Goal: Information Seeking & Learning: Learn about a topic

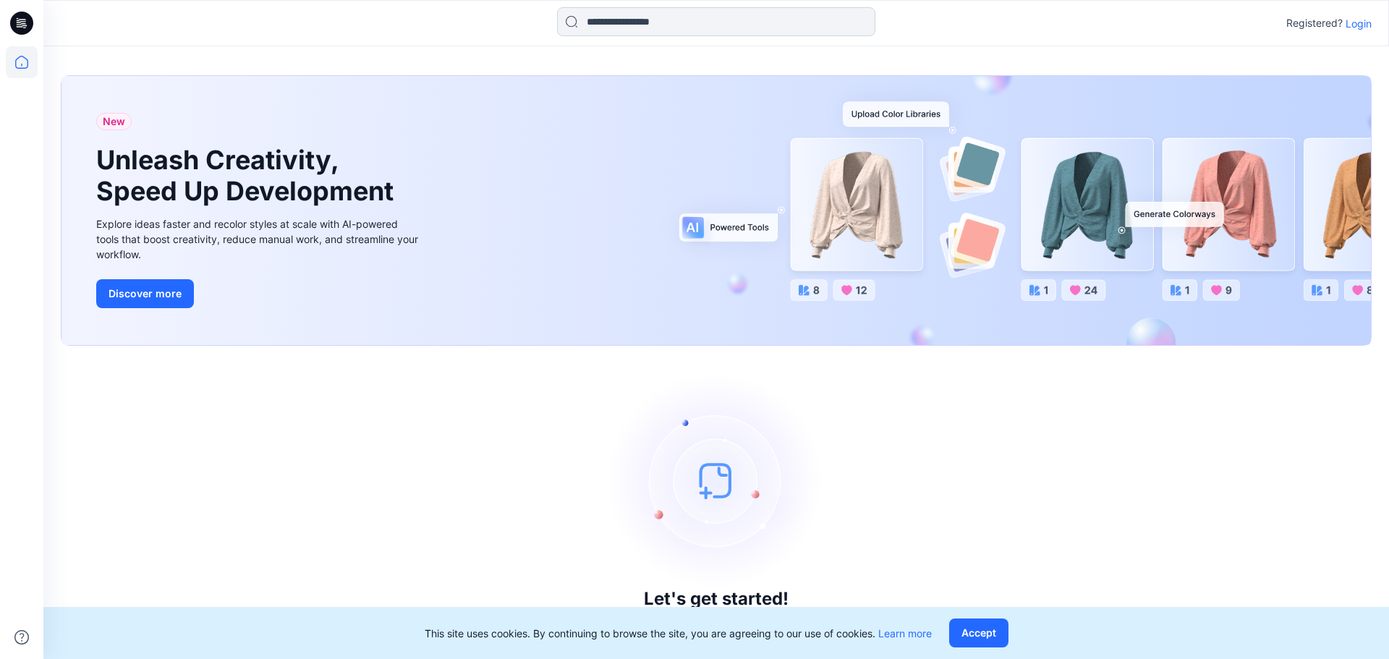
click at [572, 24] on input at bounding box center [716, 21] width 318 height 29
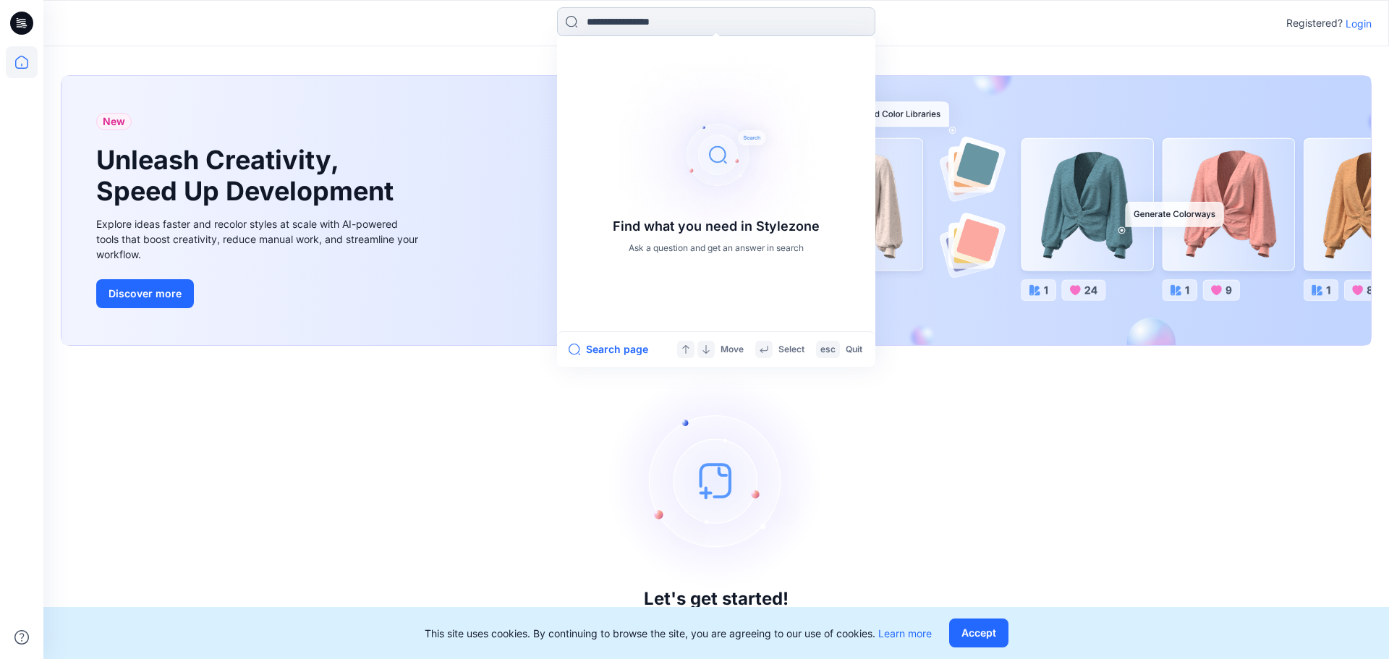
click at [623, 26] on input at bounding box center [716, 21] width 318 height 29
type input "*"
drag, startPoint x: 682, startPoint y: 25, endPoint x: 409, endPoint y: 40, distance: 273.9
click at [409, 40] on div "******** Sorry, no matches were found Double check your search for any typos or…" at bounding box center [716, 23] width 1346 height 46
type input "******"
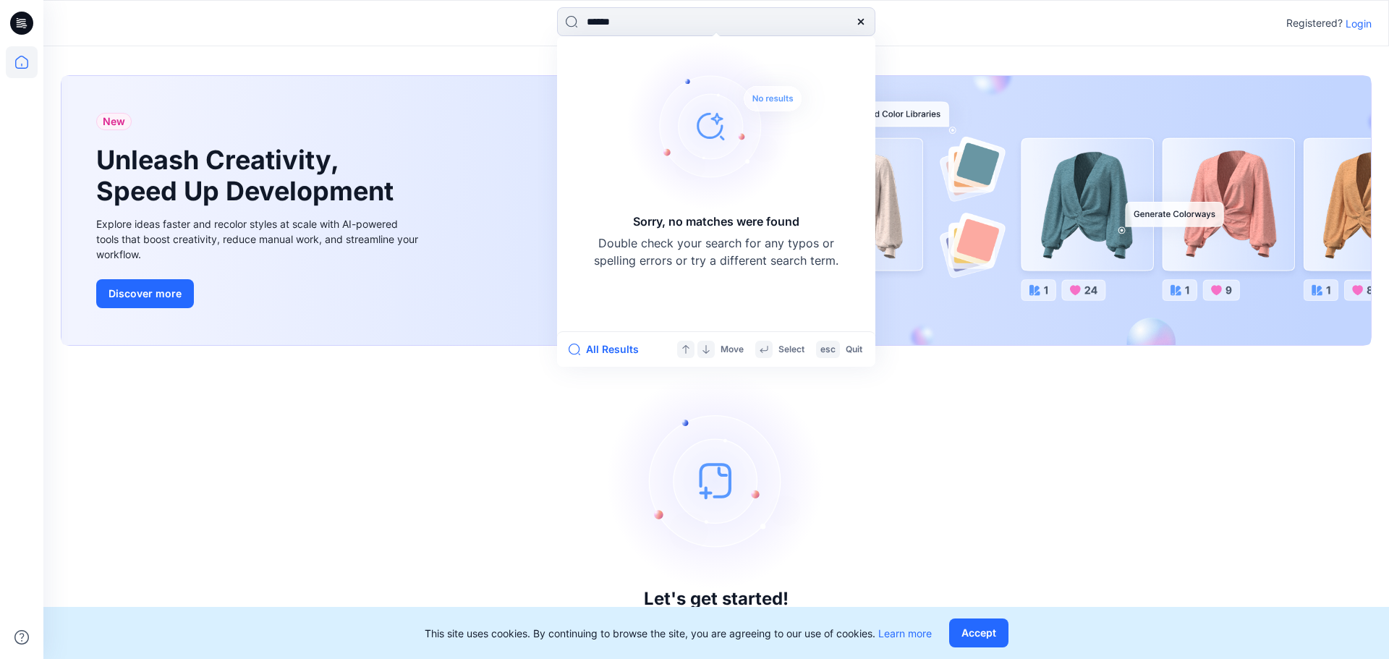
click at [428, 467] on div "Let's get started! Click New to add a style or create a folder." at bounding box center [716, 502] width 1311 height 279
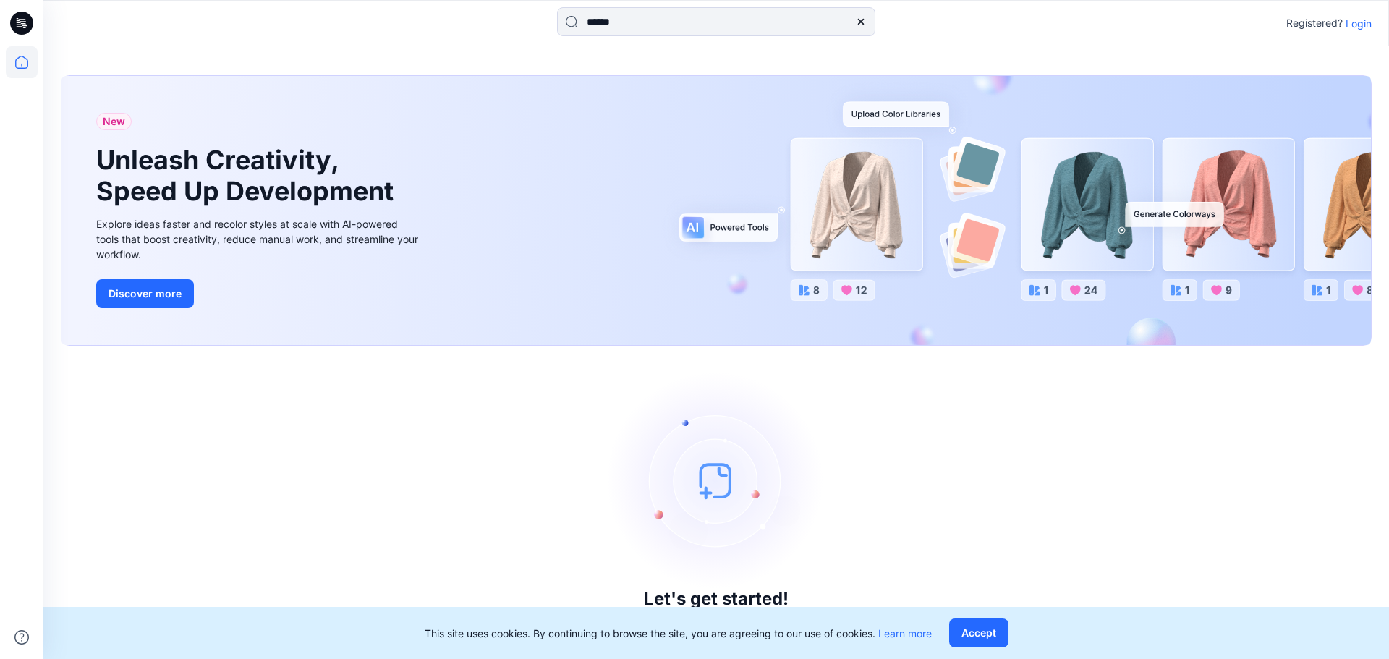
click at [1352, 22] on p "Login" at bounding box center [1359, 23] width 26 height 15
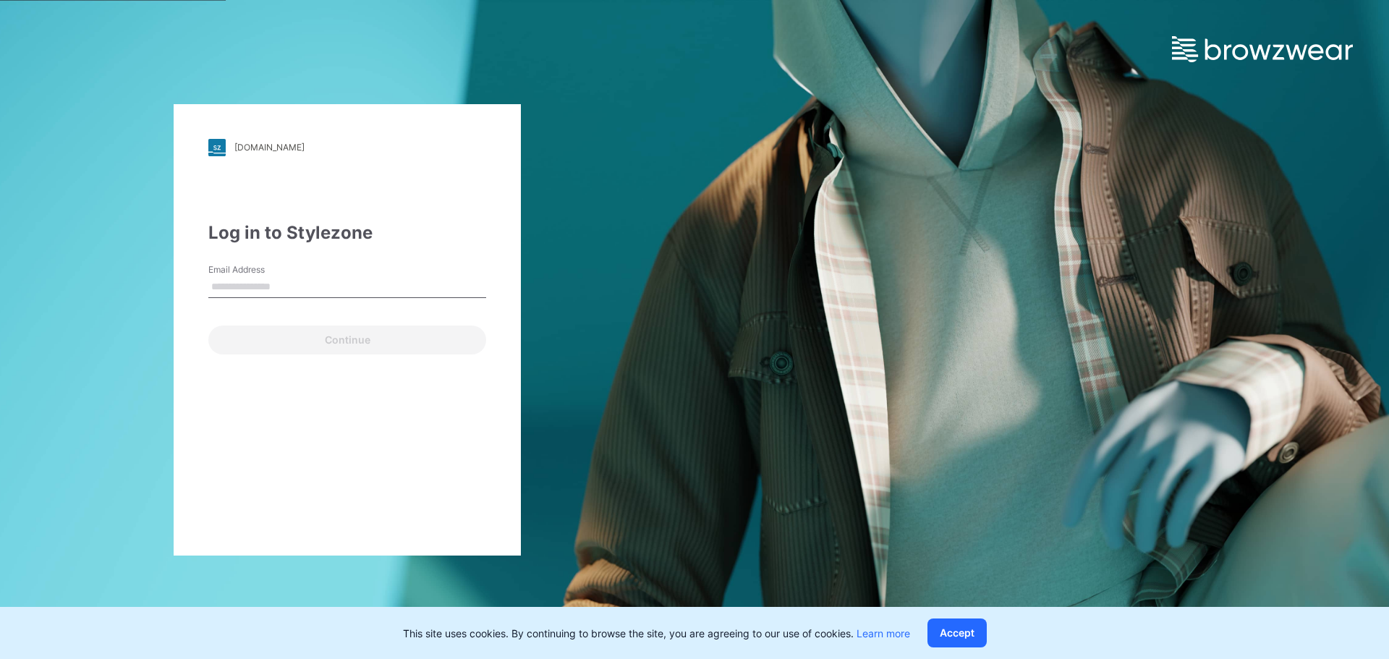
type input "**********"
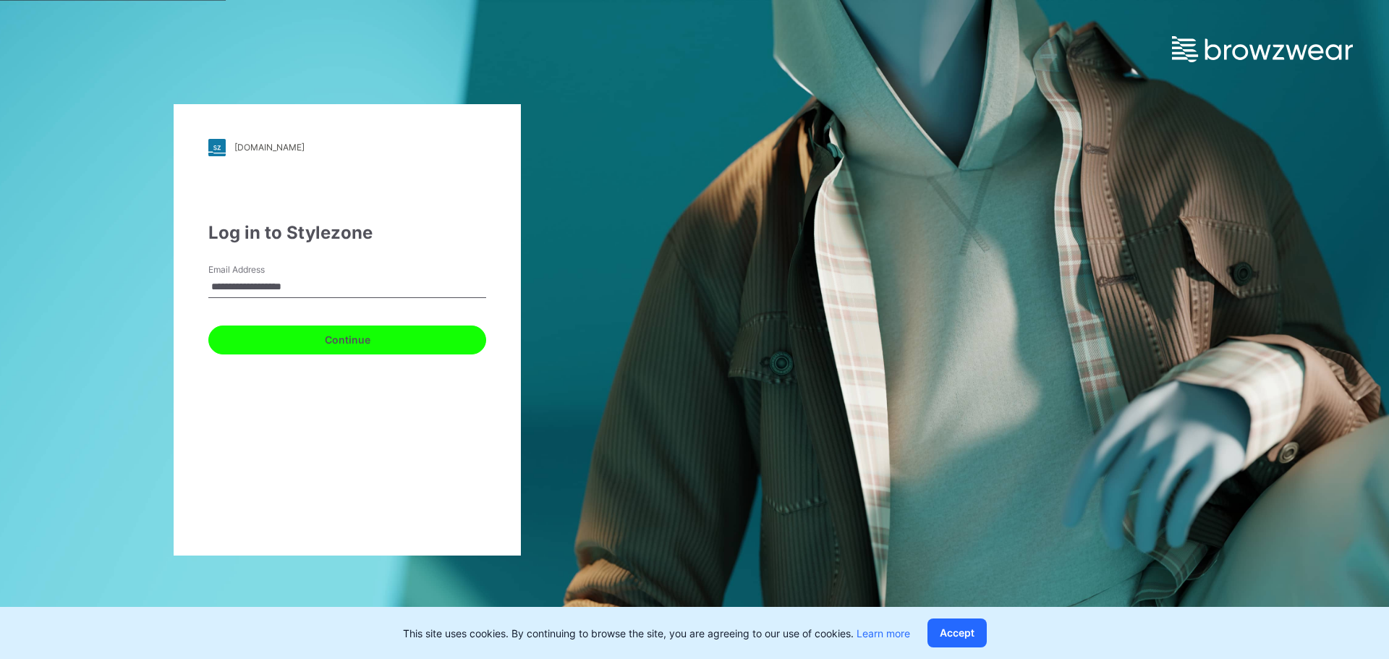
click at [346, 339] on button "Continue" at bounding box center [347, 340] width 278 height 29
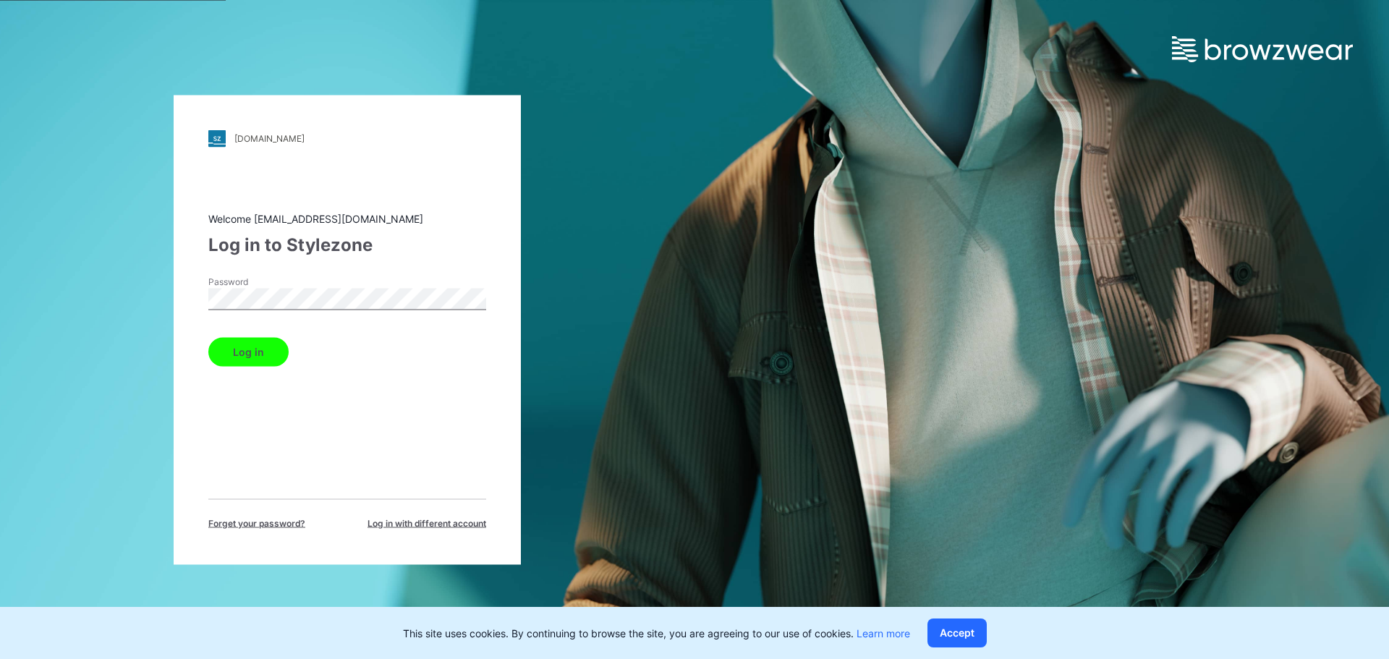
click at [248, 353] on button "Log in" at bounding box center [248, 351] width 80 height 29
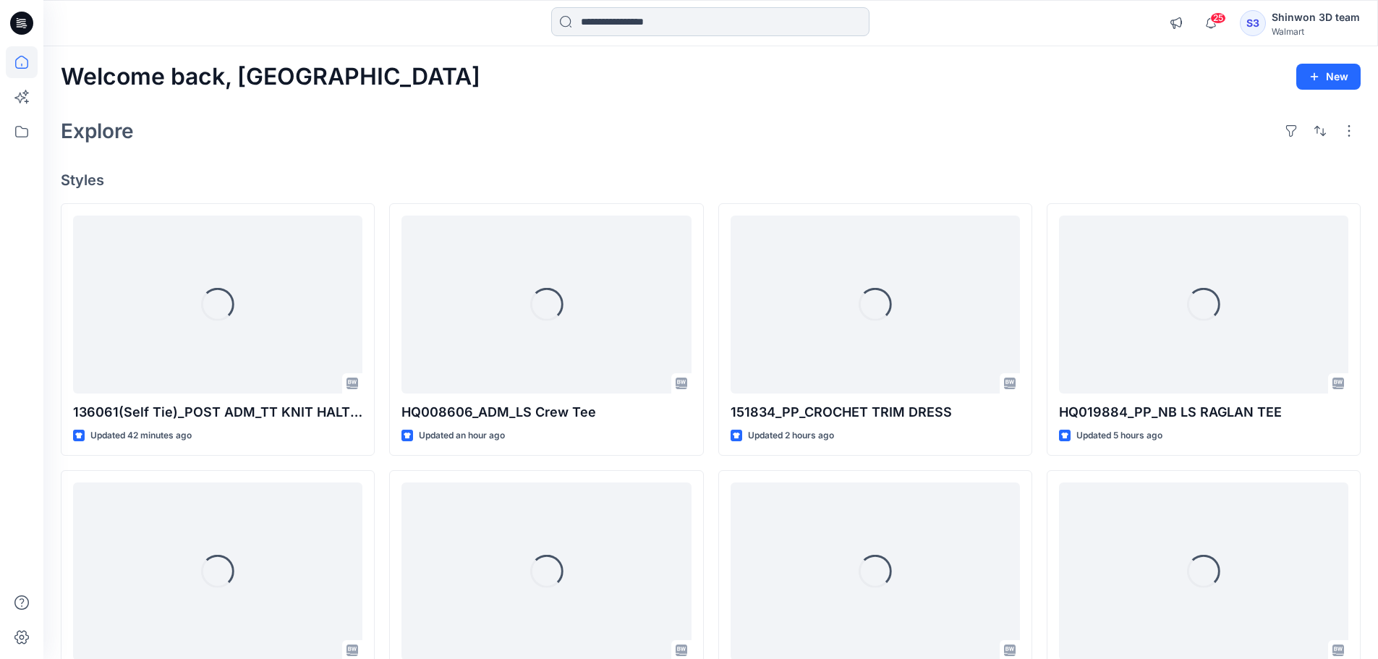
click at [622, 29] on input at bounding box center [710, 21] width 318 height 29
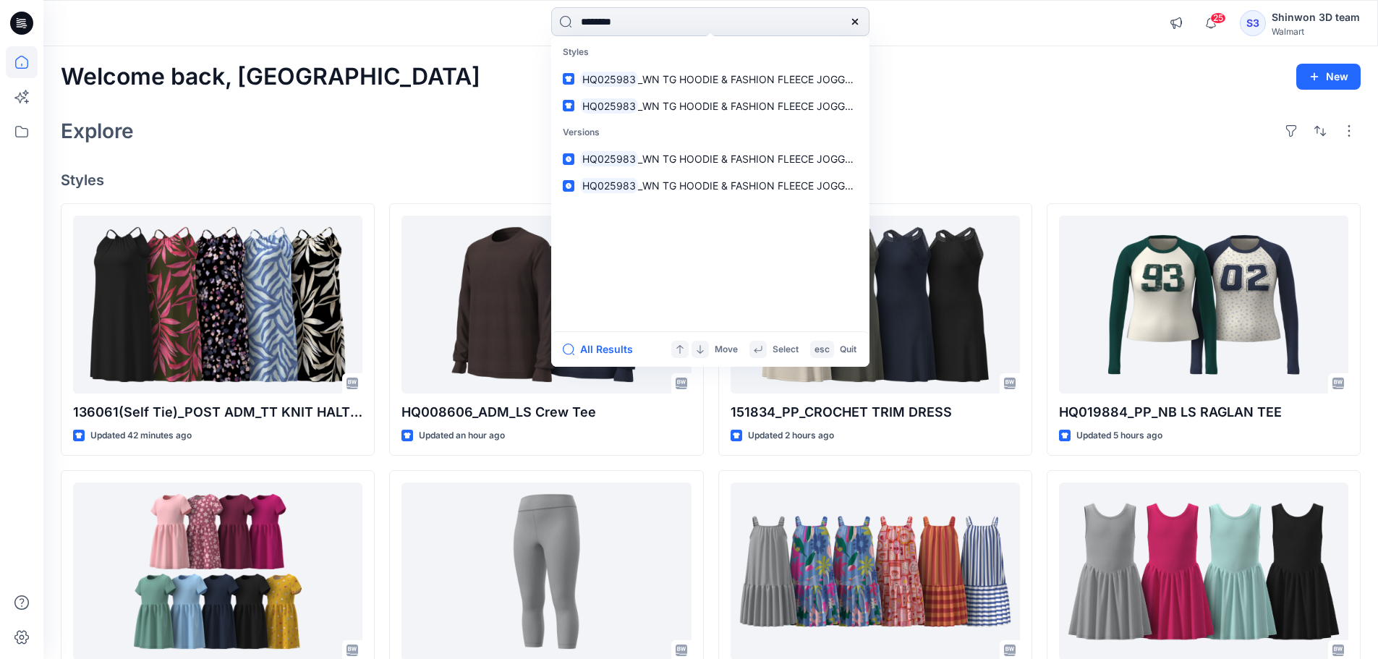
click at [655, 19] on input "********" at bounding box center [710, 21] width 318 height 29
type input "********"
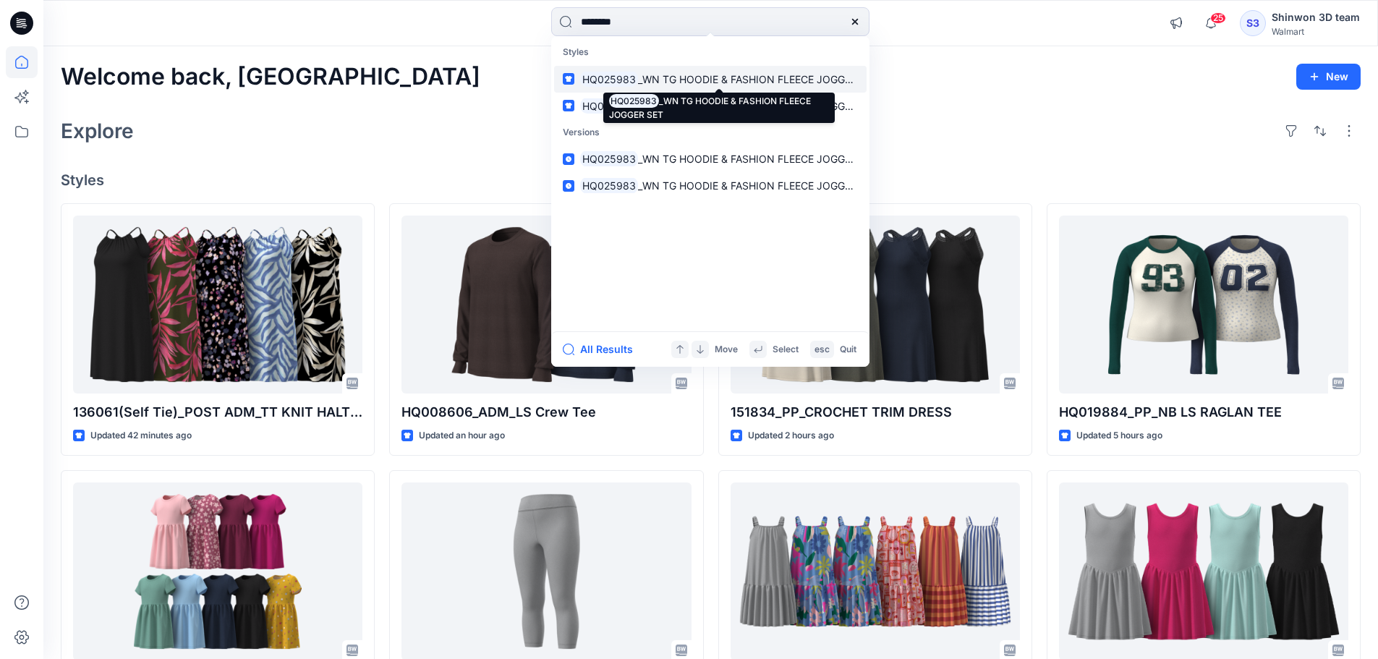
click at [635, 77] on mark "HQ025983" at bounding box center [609, 79] width 58 height 17
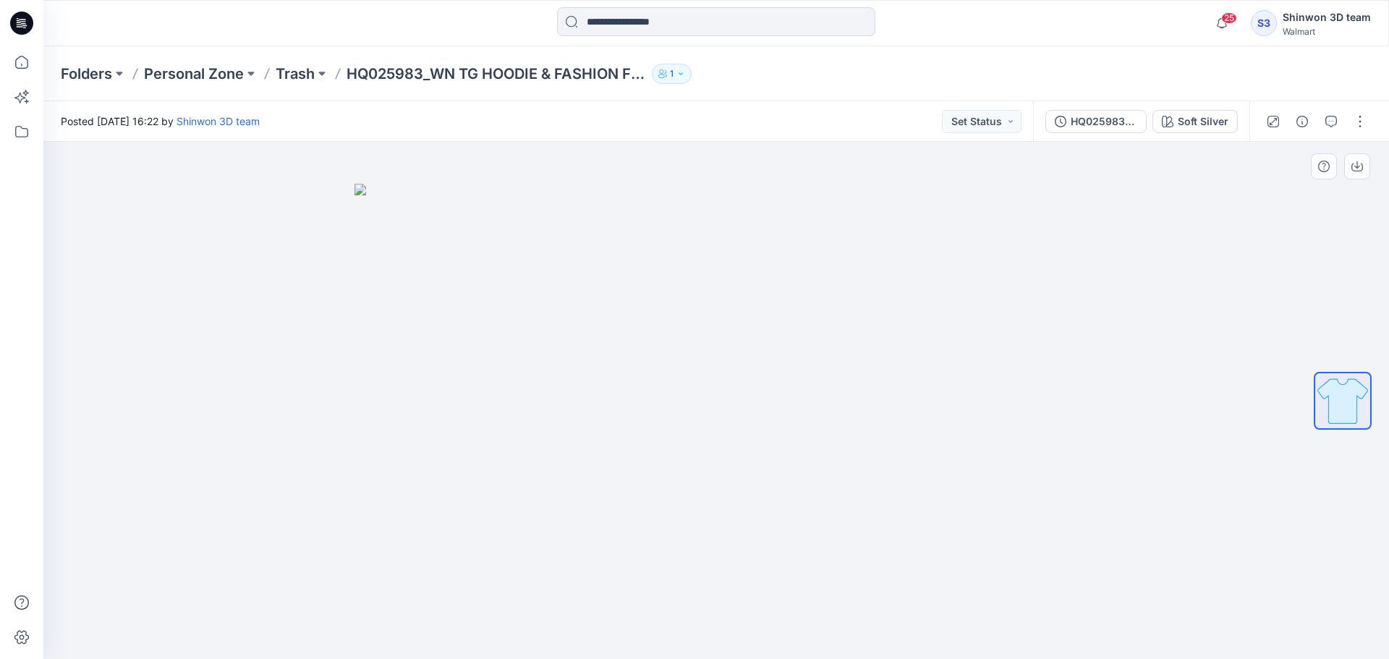
click at [739, 425] on img at bounding box center [717, 422] width 724 height 476
click at [1346, 399] on img at bounding box center [1343, 400] width 55 height 55
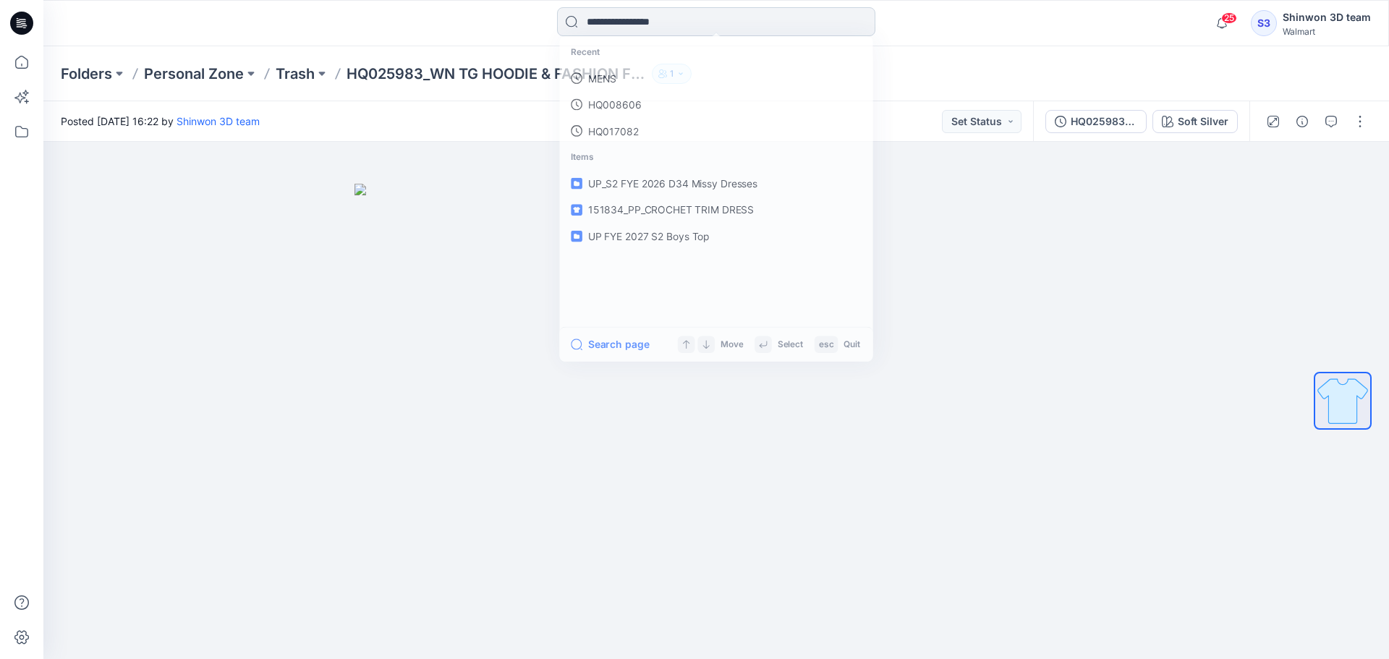
click at [674, 27] on input at bounding box center [716, 21] width 318 height 29
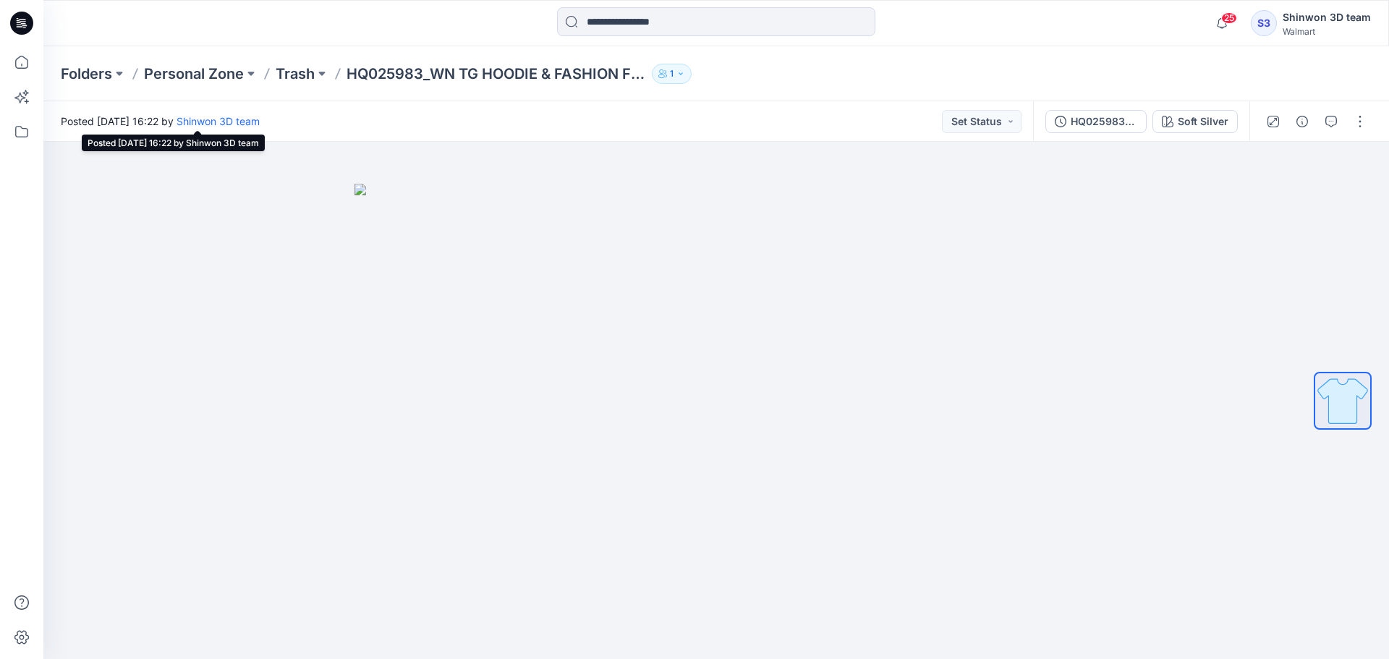
click at [153, 119] on span "Posted [DATE] 16:22 by Shinwon 3D team" at bounding box center [160, 121] width 199 height 15
click at [14, 64] on icon at bounding box center [22, 62] width 32 height 32
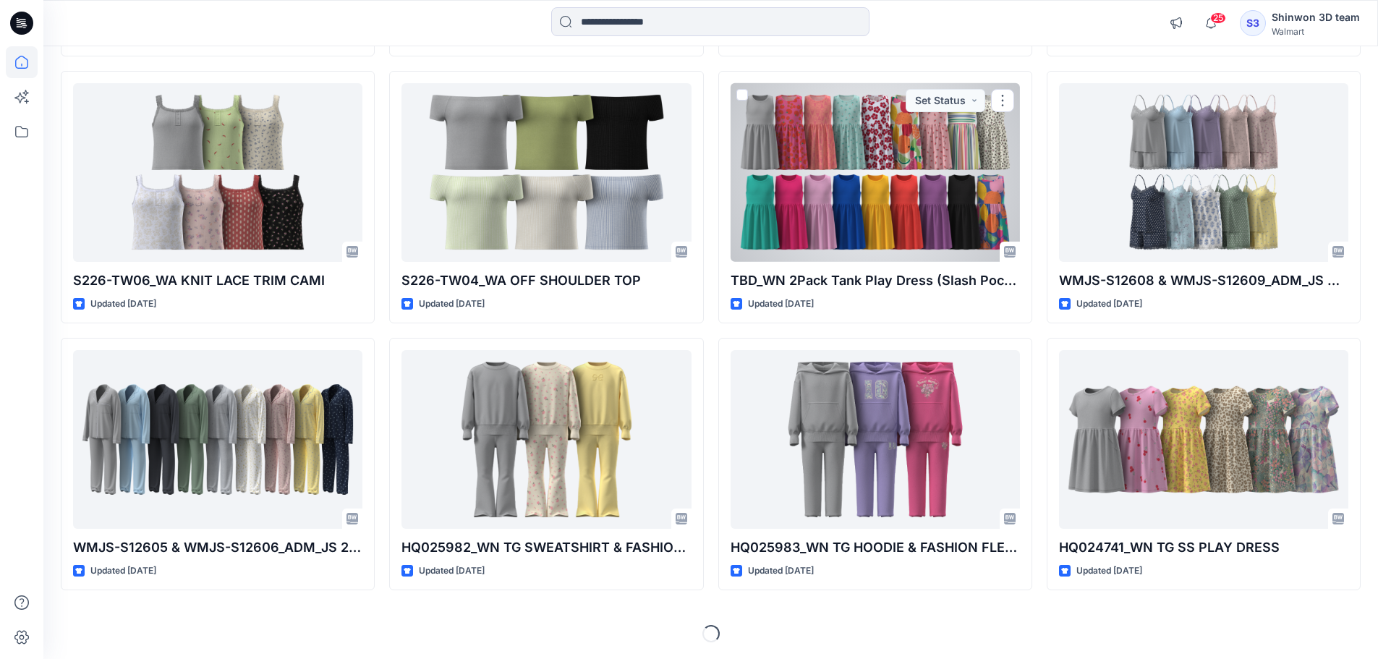
scroll to position [3606, 0]
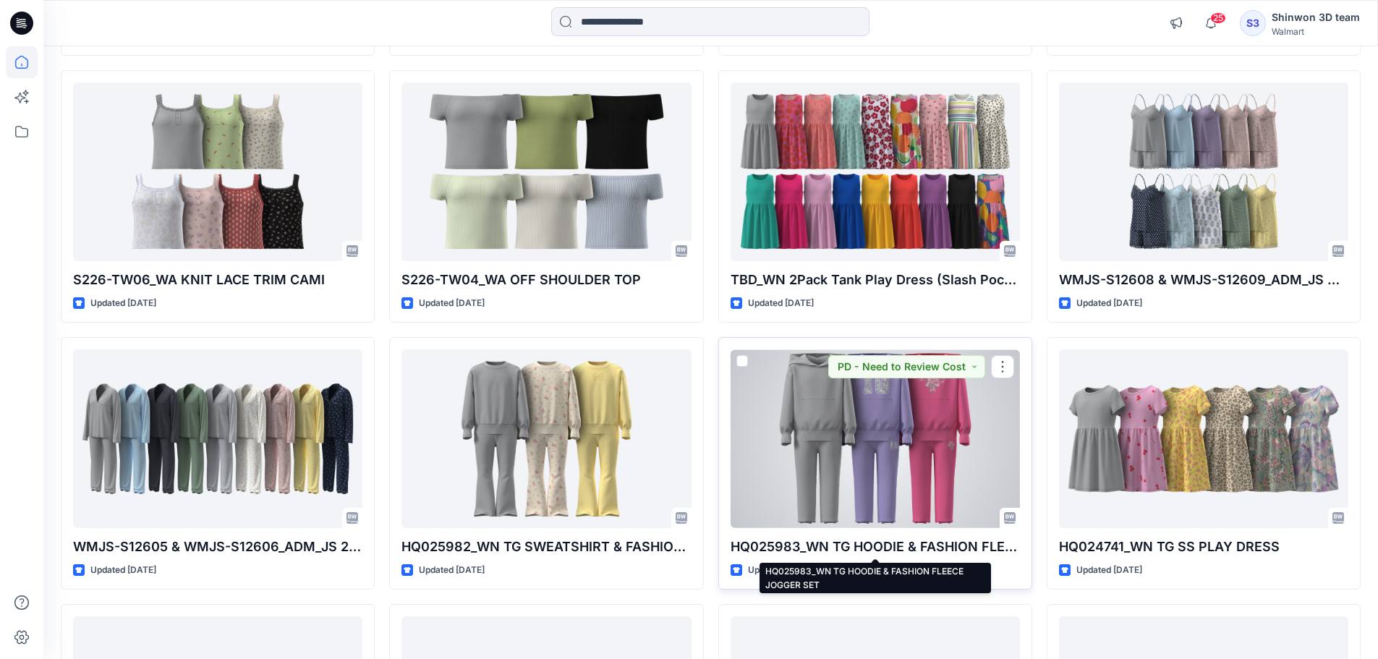
click at [942, 548] on p "HQ025983_WN TG HOODIE & FASHION FLEECE JOGGER SET" at bounding box center [875, 547] width 289 height 20
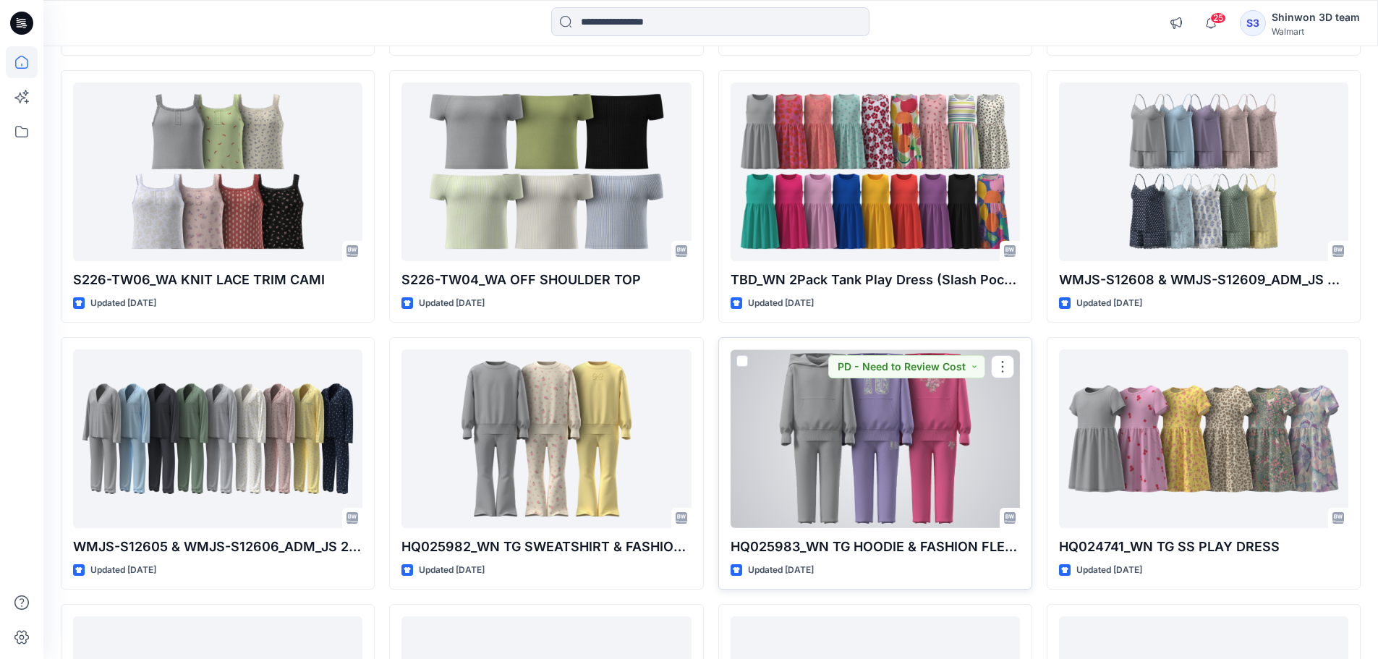
click at [902, 475] on div at bounding box center [875, 438] width 289 height 179
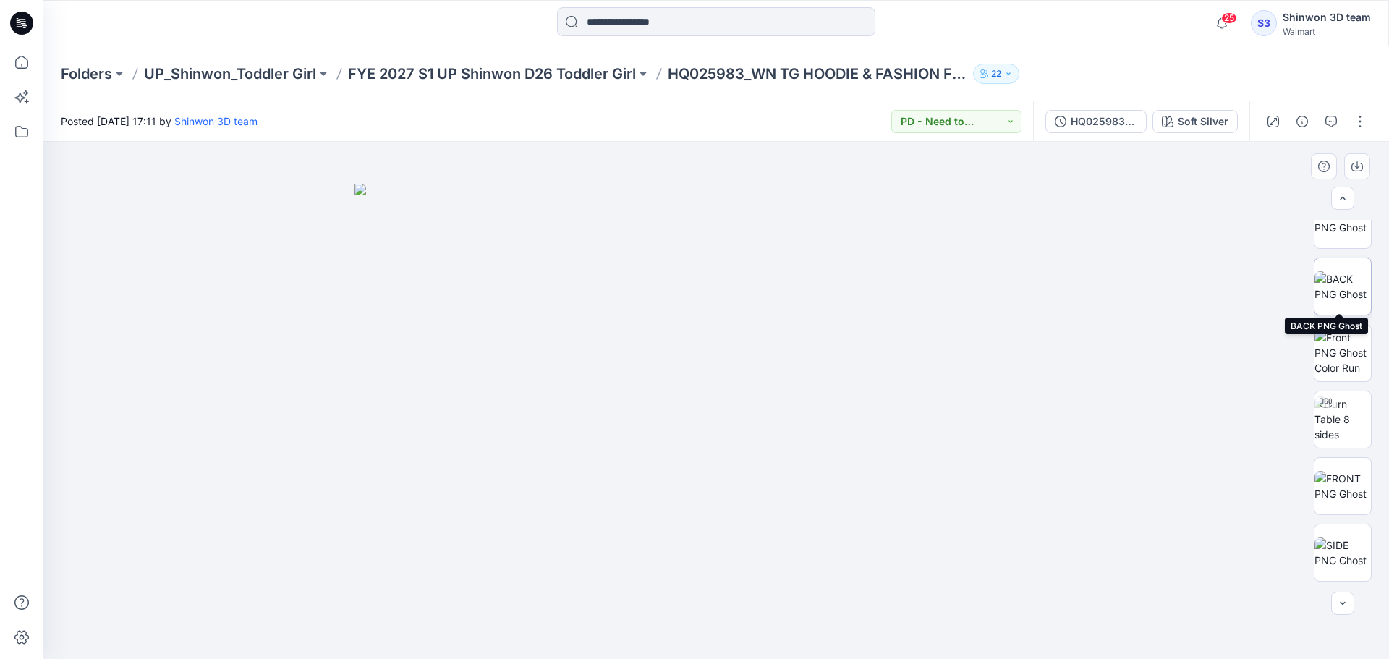
scroll to position [434, 0]
click at [1324, 416] on img at bounding box center [1343, 414] width 56 height 46
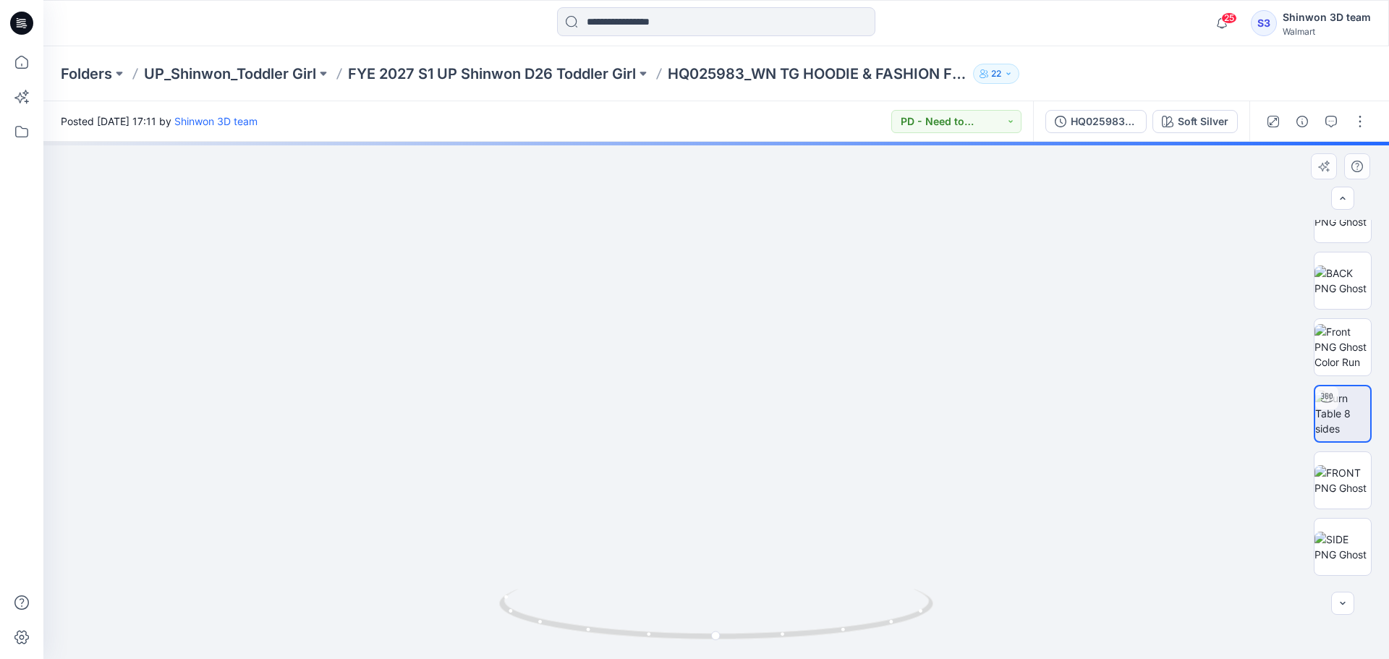
drag, startPoint x: 769, startPoint y: 262, endPoint x: 793, endPoint y: 428, distance: 167.4
click at [1344, 470] on img at bounding box center [1343, 480] width 56 height 30
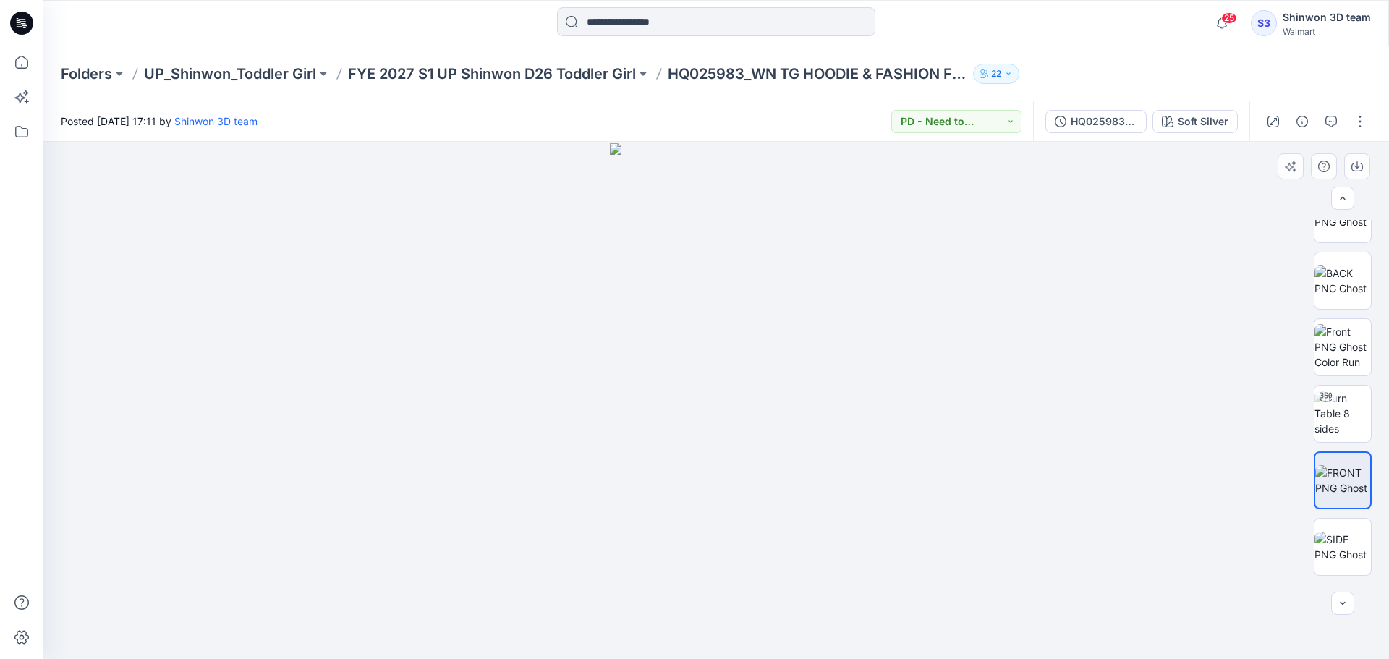
click at [700, 236] on img at bounding box center [716, 401] width 213 height 517
click at [708, 206] on img at bounding box center [716, 401] width 213 height 517
click at [1132, 330] on div at bounding box center [716, 400] width 1346 height 517
click at [1330, 412] on img at bounding box center [1343, 414] width 56 height 46
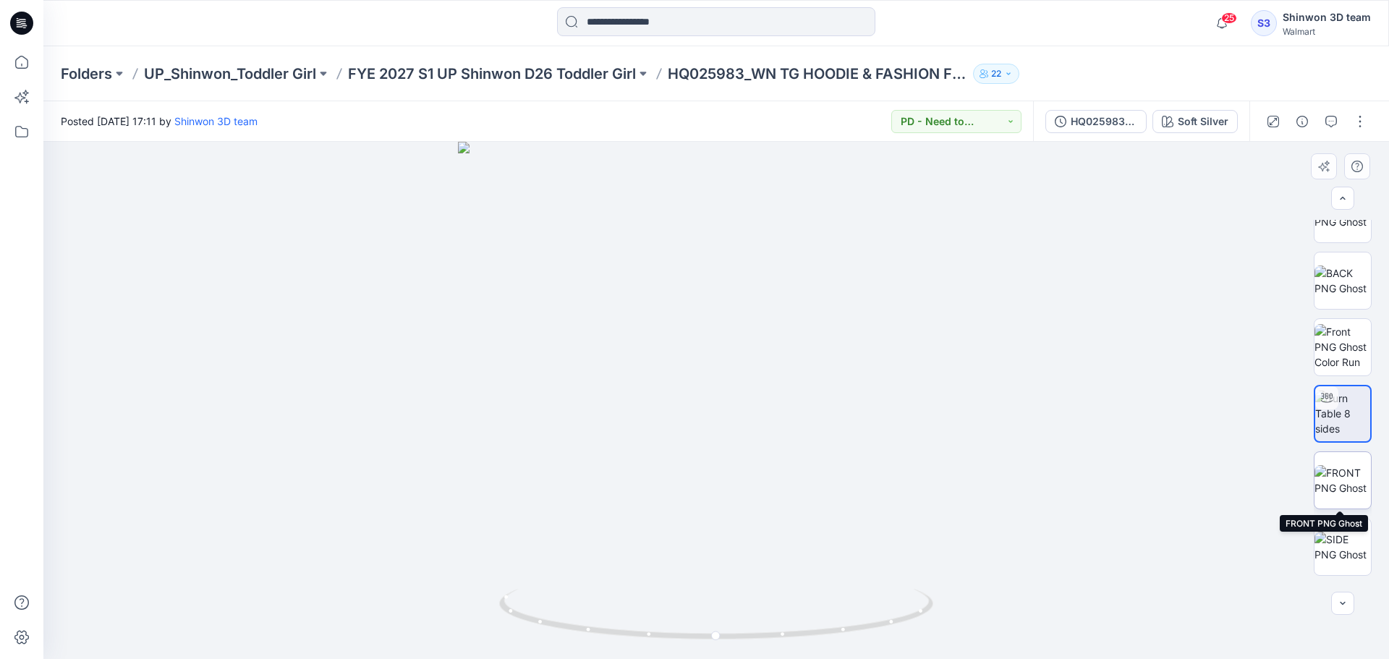
click at [1341, 465] on img at bounding box center [1343, 480] width 56 height 30
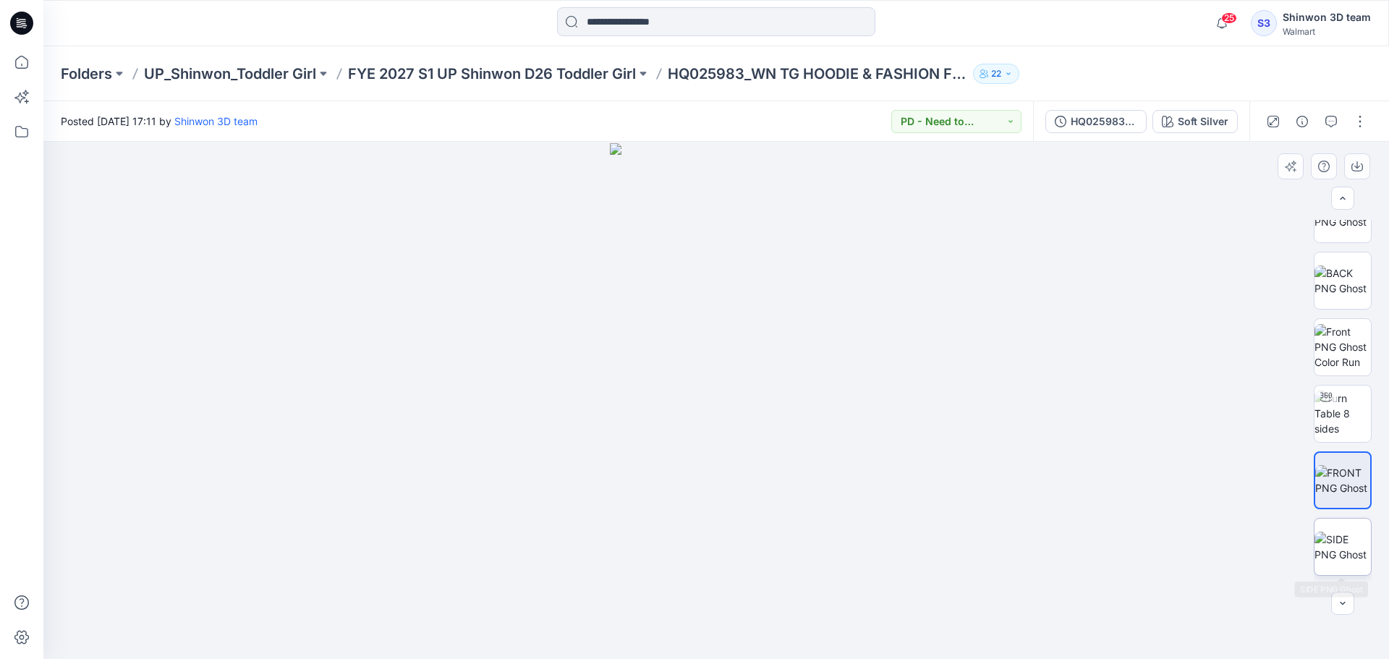
click at [1336, 538] on img at bounding box center [1343, 547] width 56 height 30
